Goal: Task Accomplishment & Management: Manage account settings

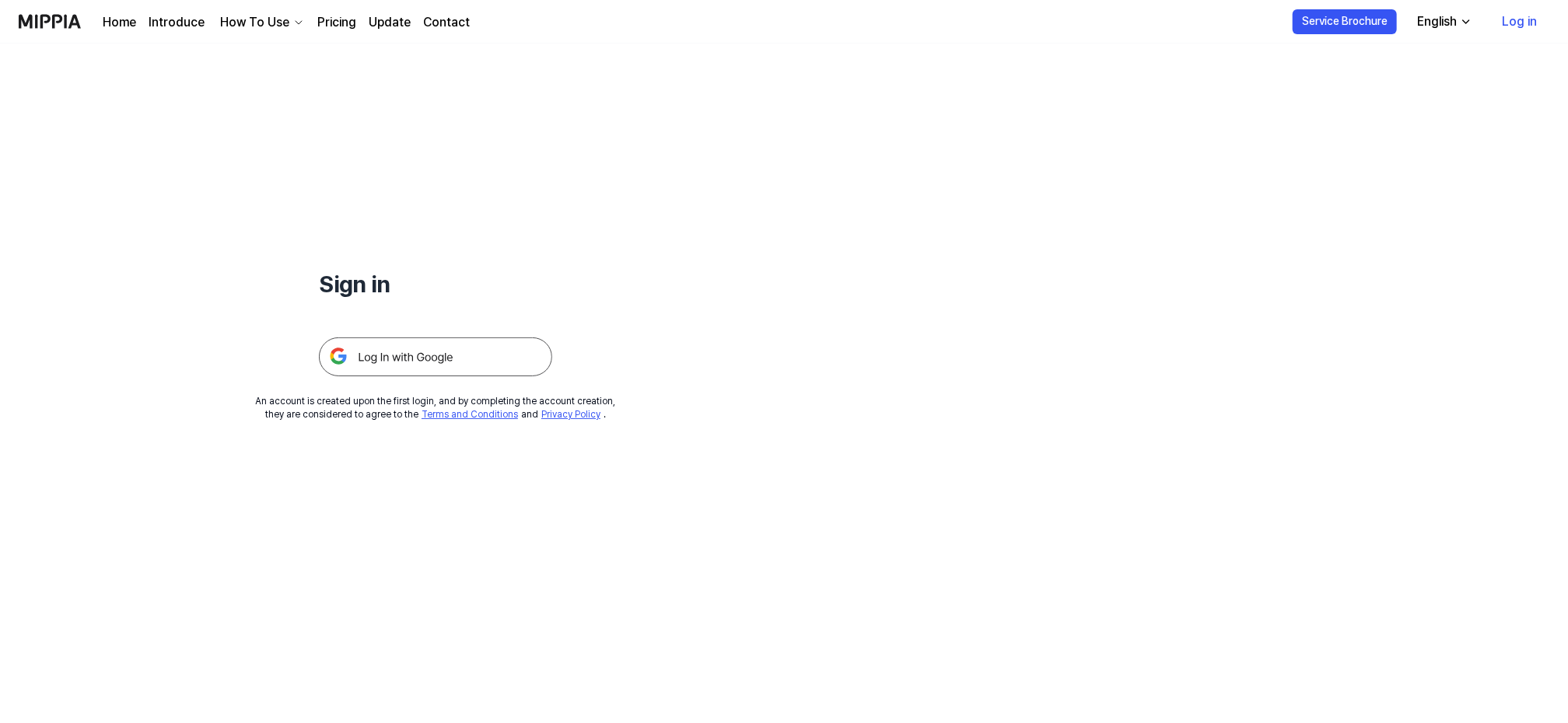
click at [385, 356] on img at bounding box center [435, 357] width 233 height 39
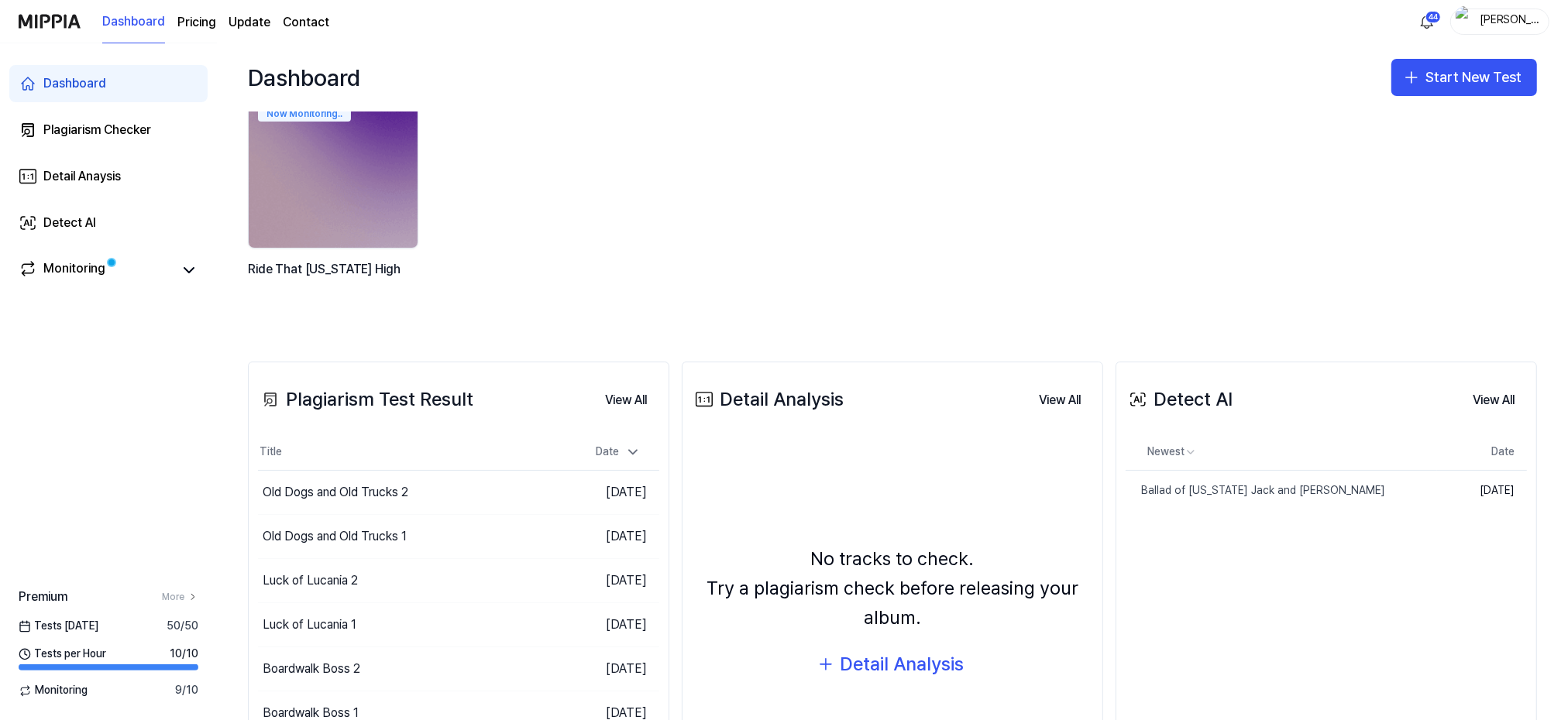
scroll to position [103, 0]
